Goal: Task Accomplishment & Management: Complete application form

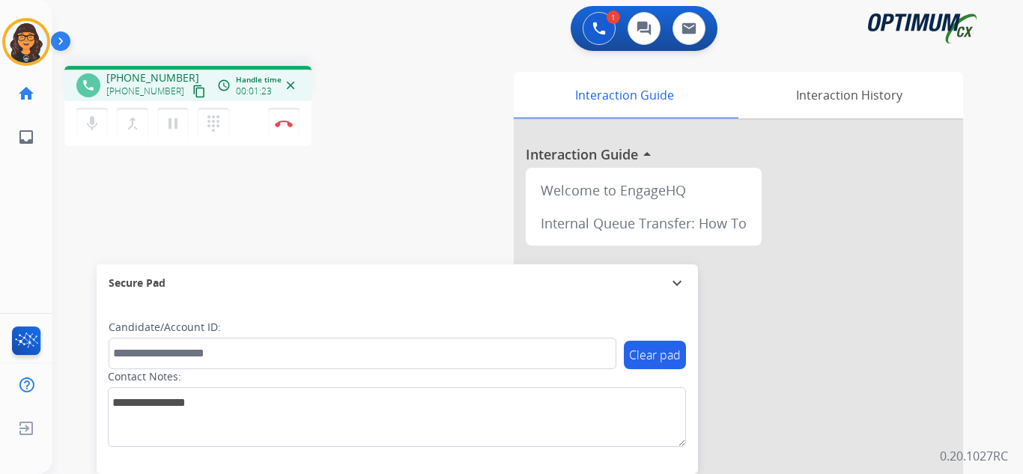
click at [192, 93] on mat-icon "content_copy" at bounding box center [198, 91] width 13 height 13
click at [283, 121] on img at bounding box center [284, 123] width 18 height 7
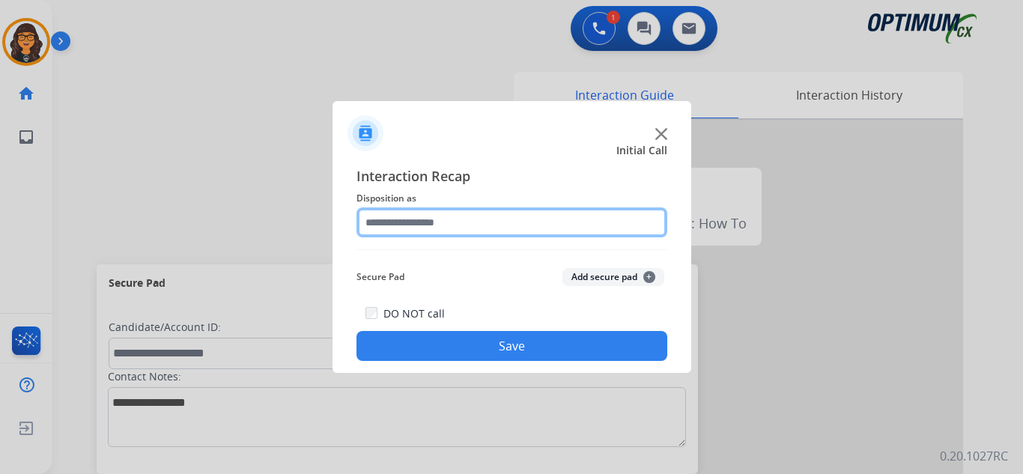
click at [399, 224] on input "text" at bounding box center [511, 222] width 311 height 30
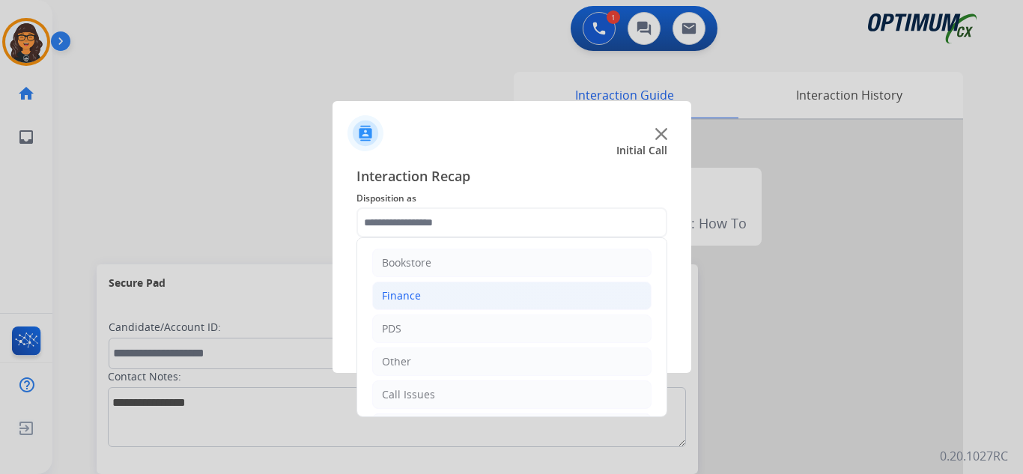
click at [406, 291] on div "Finance" at bounding box center [401, 295] width 39 height 15
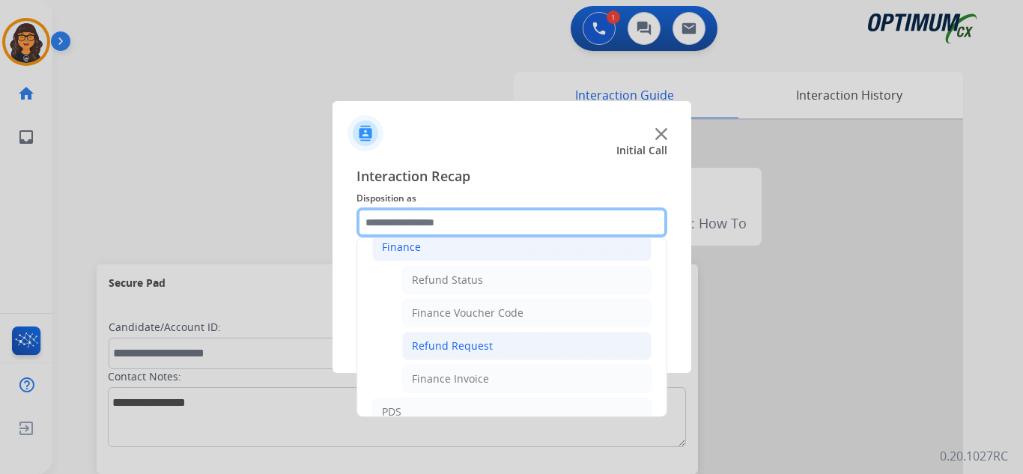
scroll to position [75, 0]
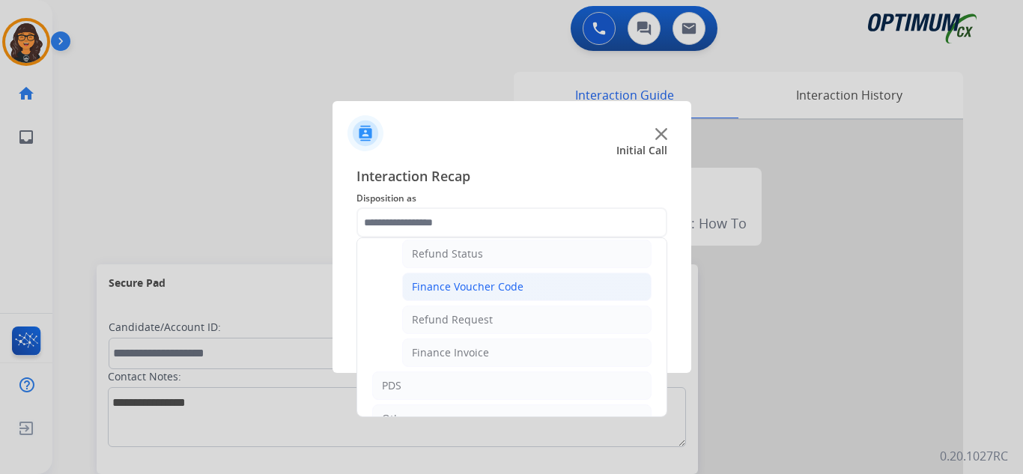
click at [468, 282] on div "Finance Voucher Code" at bounding box center [468, 286] width 112 height 15
type input "**********"
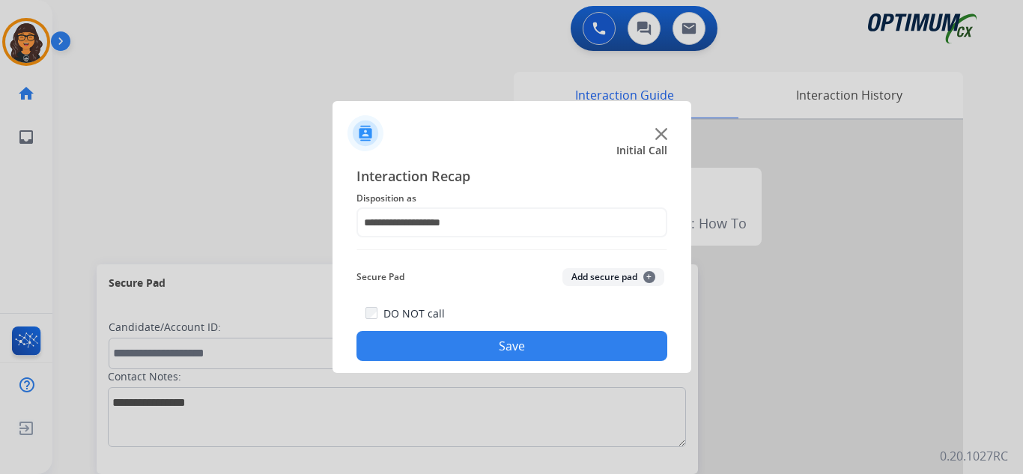
click at [462, 324] on div "DO NOT call Save" at bounding box center [511, 332] width 311 height 57
drag, startPoint x: 459, startPoint y: 347, endPoint x: 431, endPoint y: 306, distance: 49.6
click at [460, 347] on button "Save" at bounding box center [511, 346] width 311 height 30
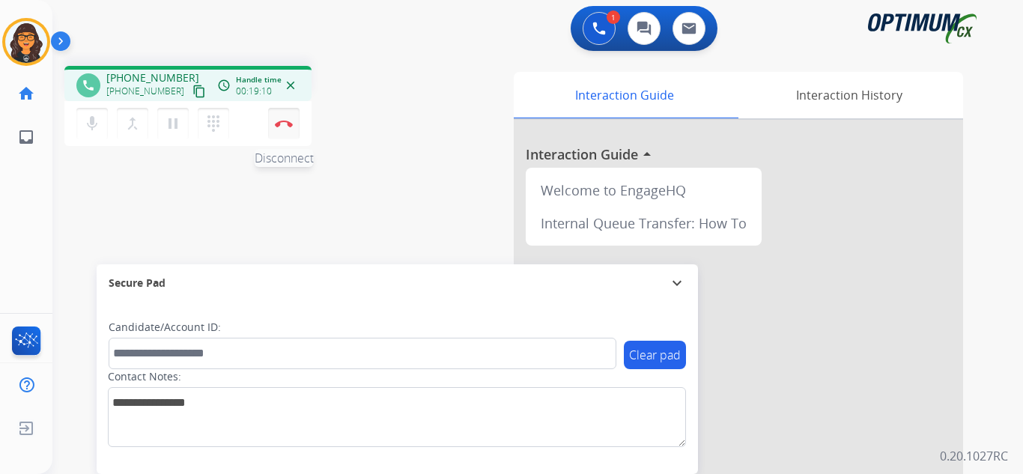
click at [285, 126] on img at bounding box center [284, 123] width 18 height 7
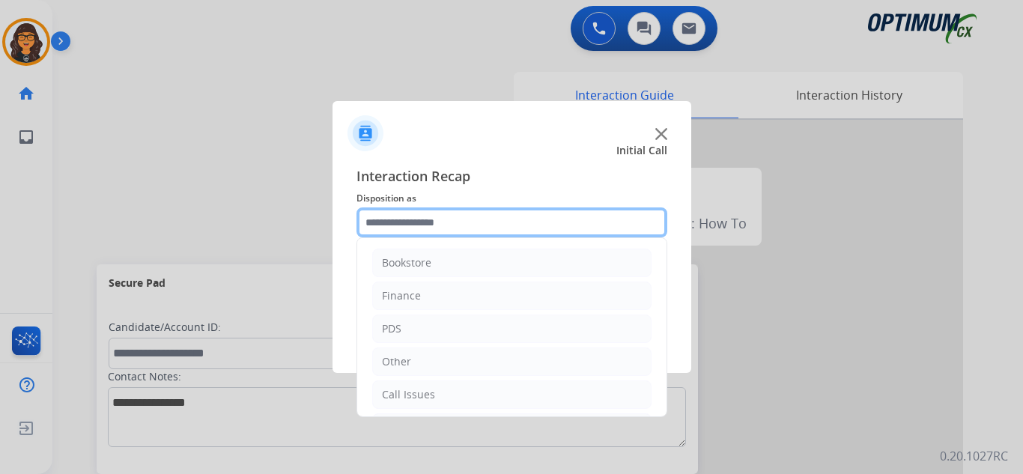
drag, startPoint x: 377, startPoint y: 216, endPoint x: 427, endPoint y: 228, distance: 51.0
click at [378, 216] on input "text" at bounding box center [511, 222] width 311 height 30
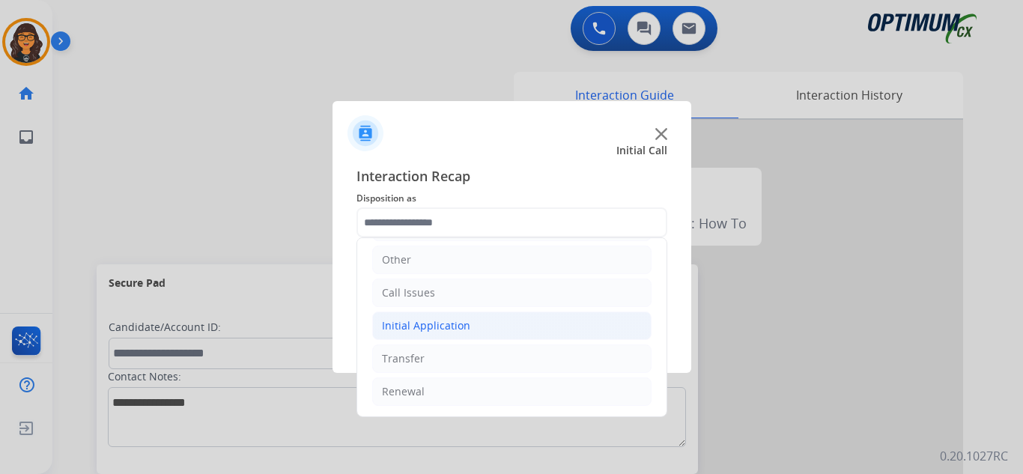
click at [443, 320] on div "Initial Application" at bounding box center [426, 325] width 88 height 15
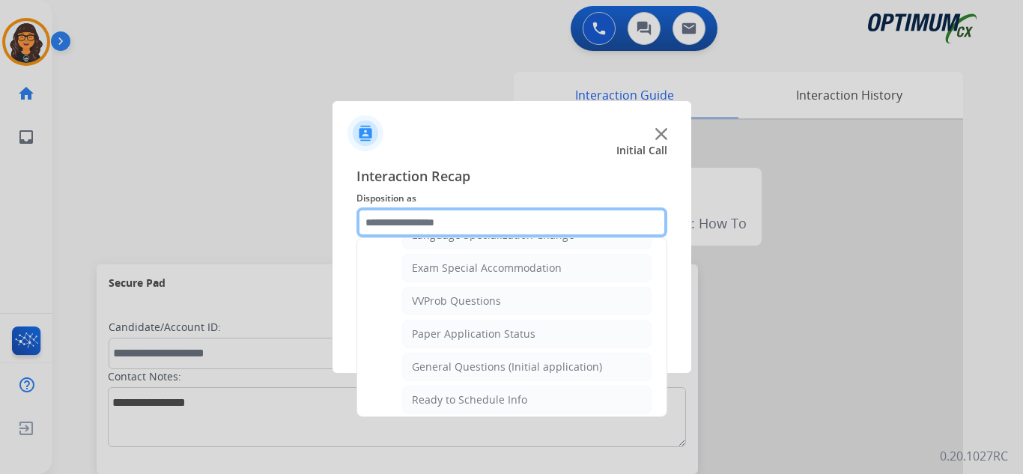
scroll to position [776, 0]
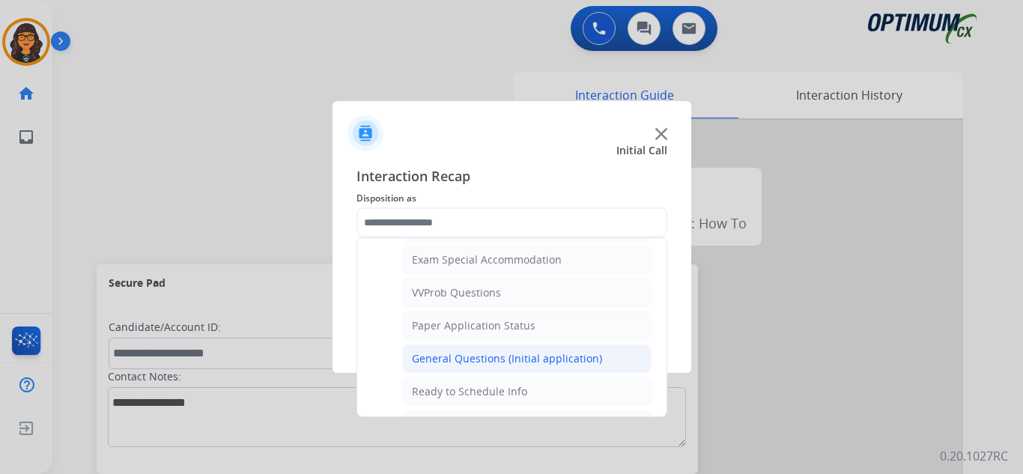
click at [496, 357] on div "General Questions (Initial application)" at bounding box center [507, 358] width 190 height 15
type input "**********"
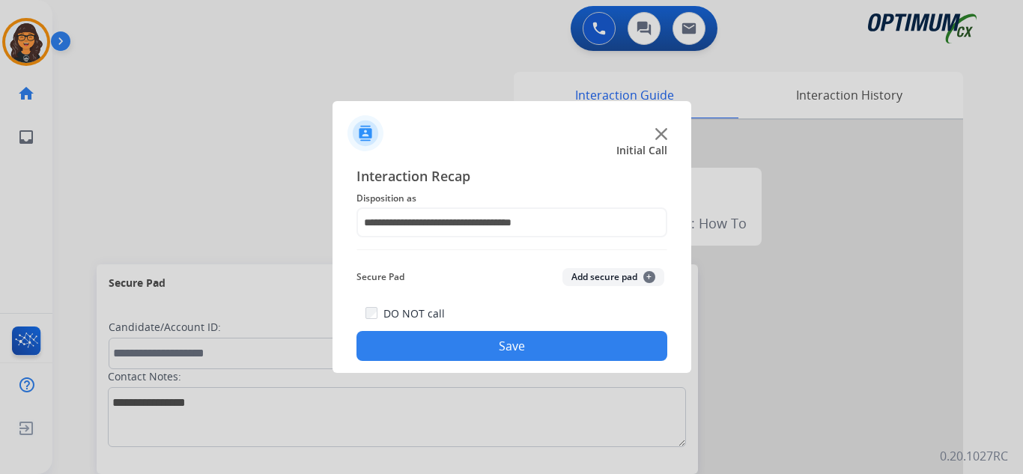
click at [493, 350] on button "Save" at bounding box center [511, 346] width 311 height 30
